Goal: Navigation & Orientation: Find specific page/section

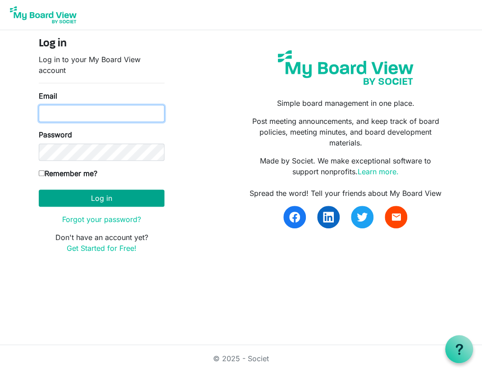
type input "[PERSON_NAME][EMAIL_ADDRESS][PERSON_NAME][DOMAIN_NAME]"
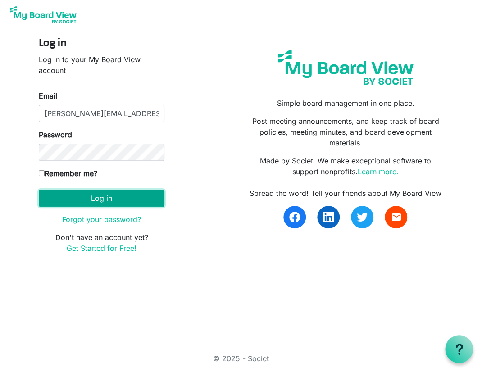
click at [130, 203] on button "Log in" at bounding box center [102, 198] width 126 height 17
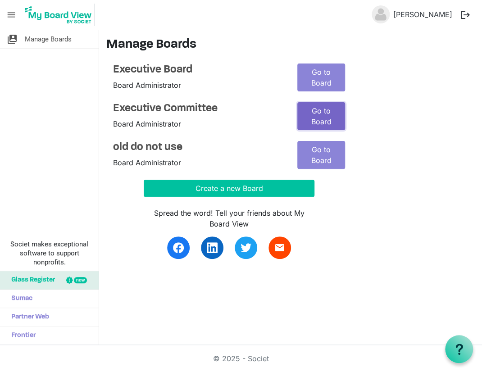
click at [328, 116] on link "Go to Board" at bounding box center [321, 116] width 48 height 28
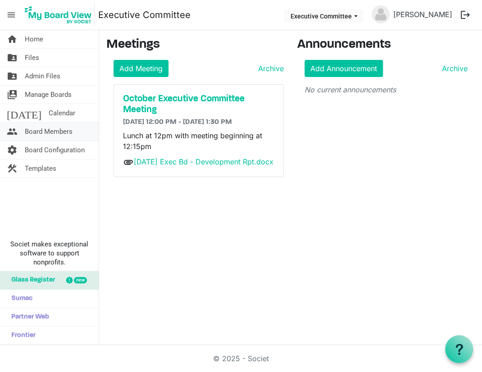
click at [61, 133] on span "Board Members" at bounding box center [49, 132] width 48 height 18
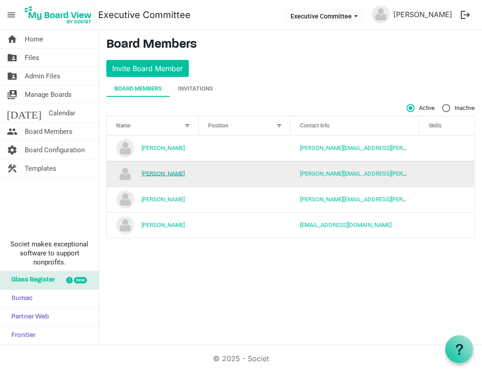
click at [163, 170] on link "Jedd Moore" at bounding box center [163, 173] width 43 height 7
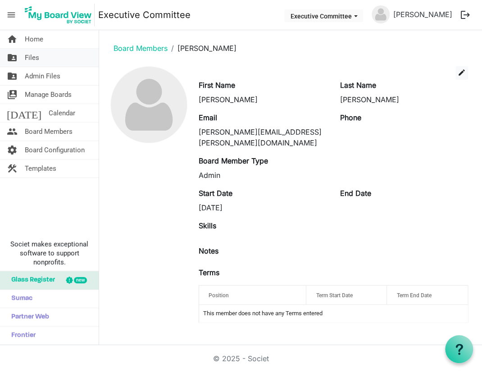
click at [38, 62] on span "Files" at bounding box center [32, 58] width 14 height 18
